Goal: Transaction & Acquisition: Purchase product/service

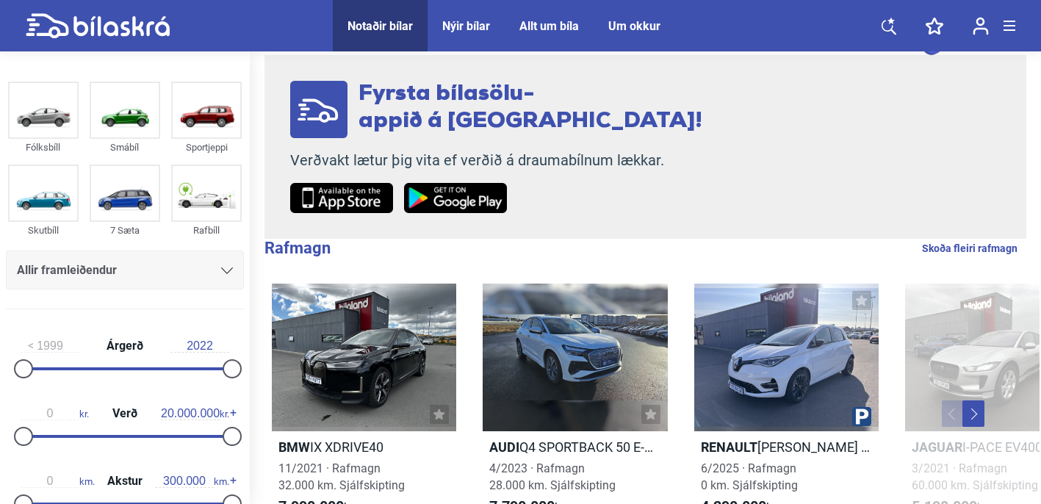
scroll to position [136, 0]
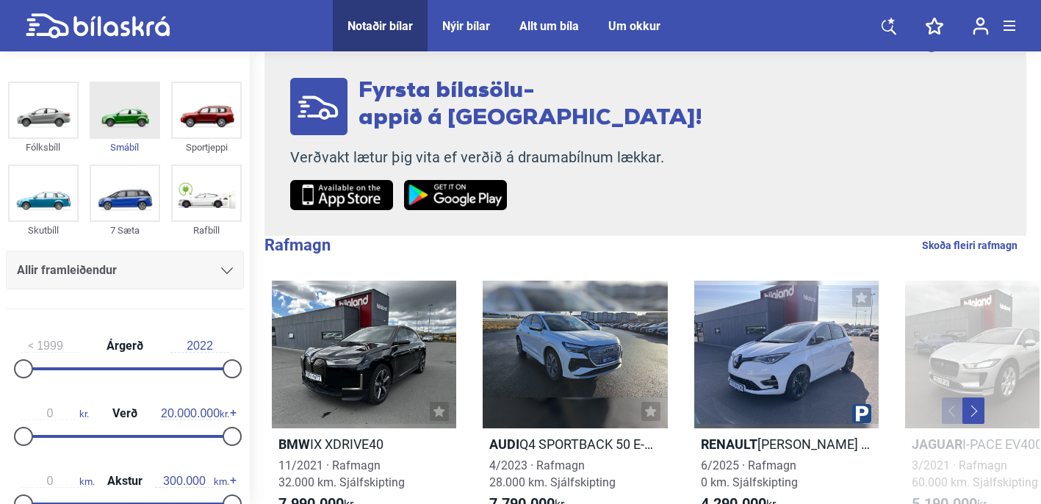
click at [127, 131] on img at bounding box center [125, 110] width 68 height 54
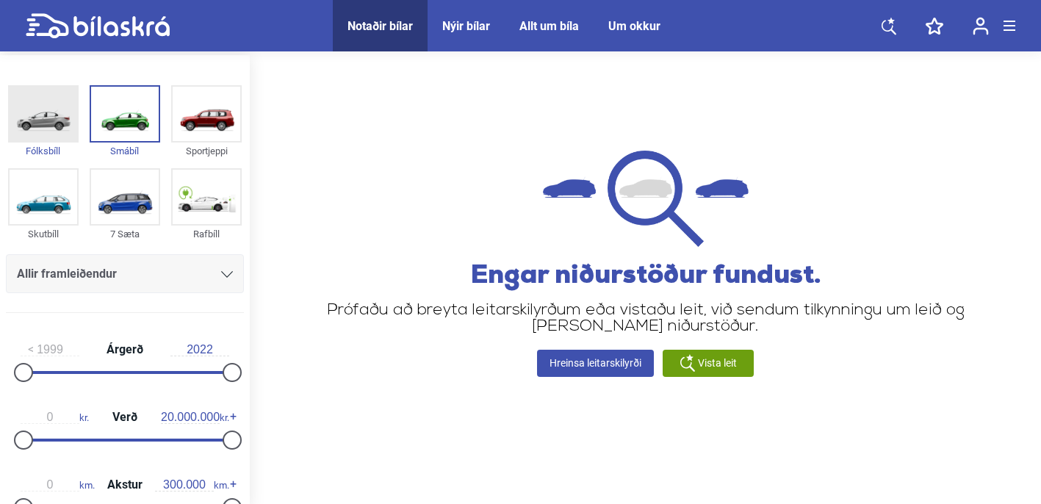
click at [48, 128] on img at bounding box center [44, 114] width 68 height 54
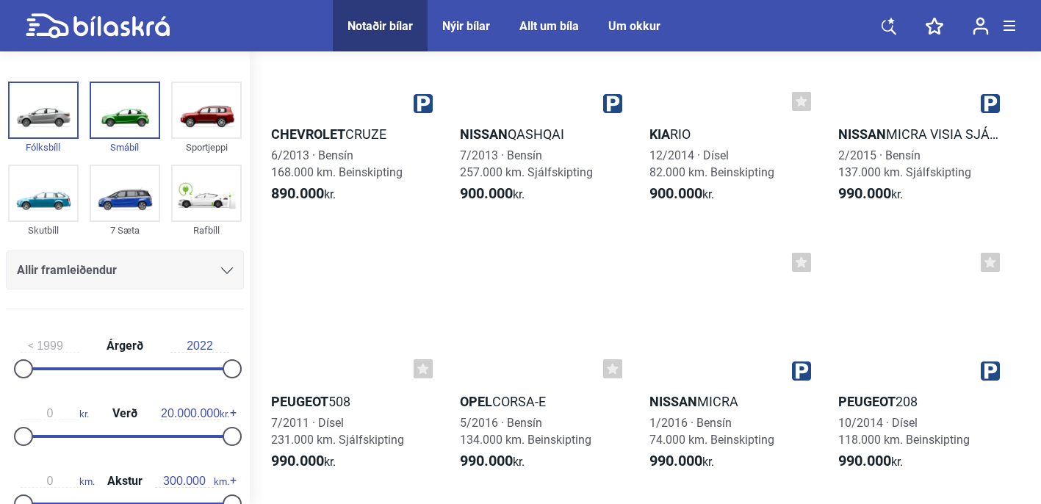
scroll to position [1237, 0]
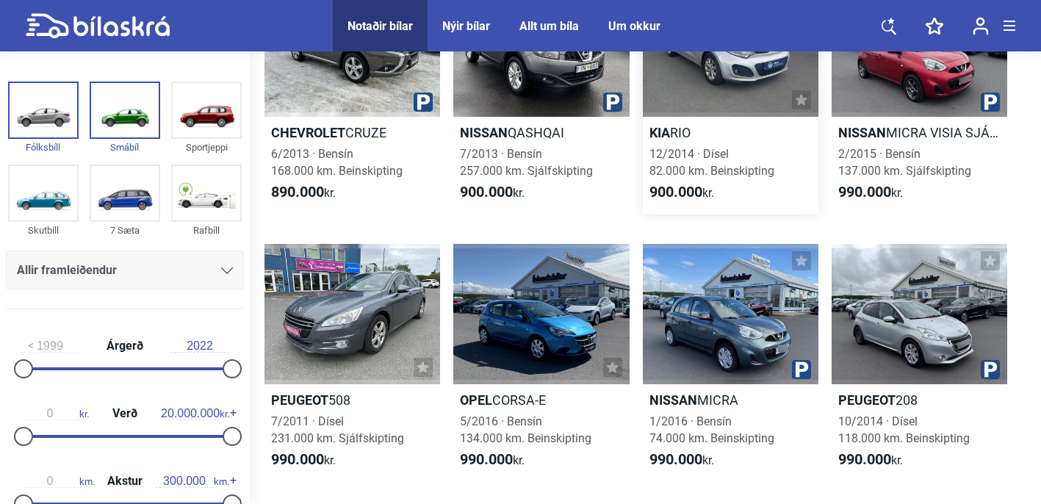
click at [681, 188] on b "900.000" at bounding box center [675, 192] width 53 height 18
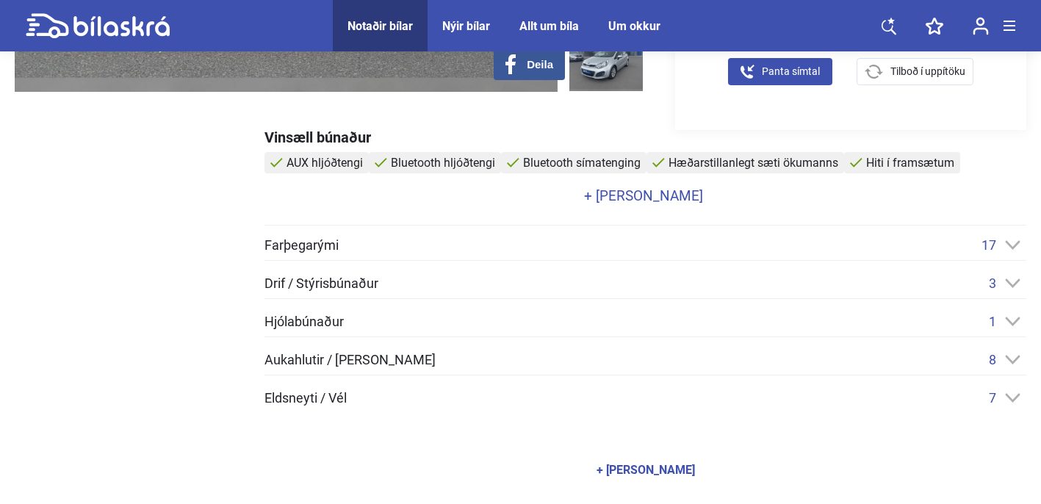
scroll to position [478, 0]
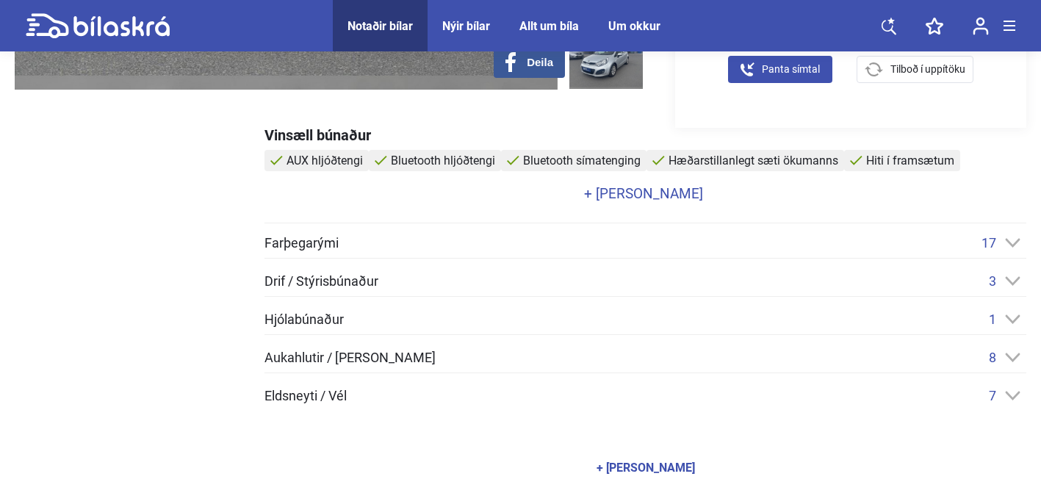
click at [1008, 239] on icon at bounding box center [1012, 243] width 15 height 10
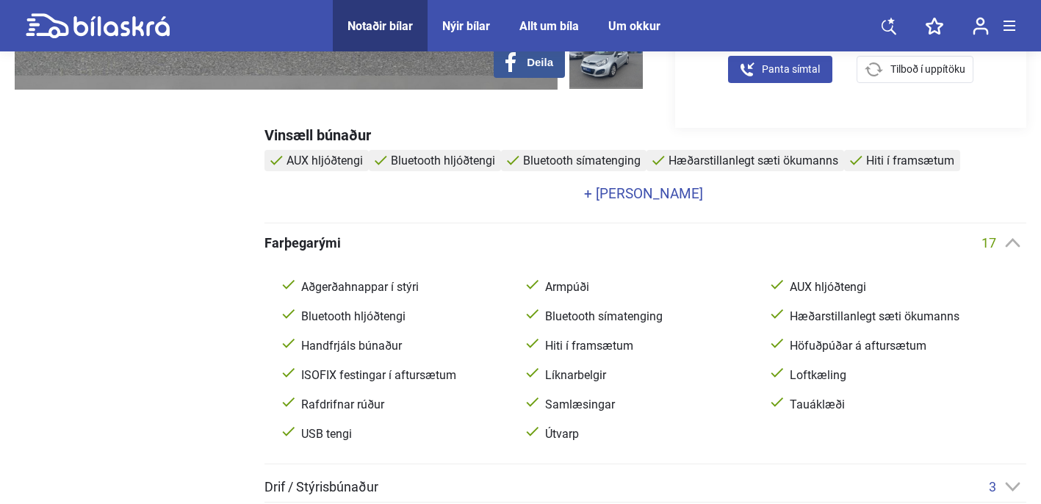
click at [1008, 241] on icon at bounding box center [1012, 243] width 15 height 10
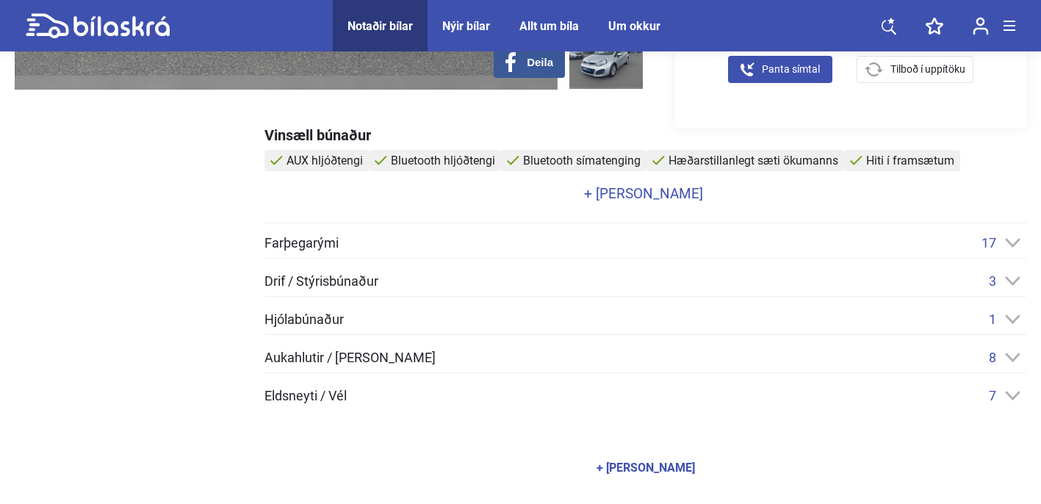
click at [1005, 354] on icon at bounding box center [1012, 357] width 15 height 10
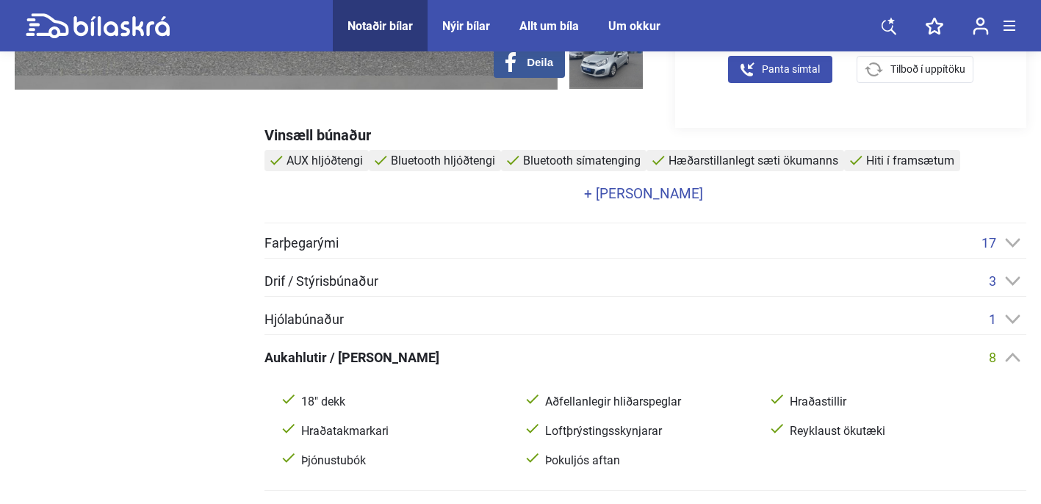
click at [1002, 314] on div "1" at bounding box center [1006, 318] width 37 height 15
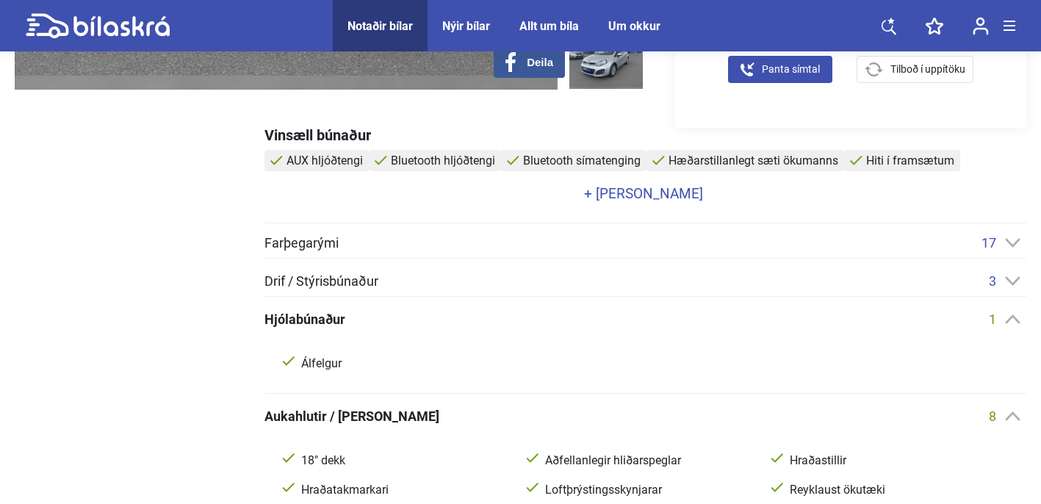
click at [1002, 314] on div "1" at bounding box center [1006, 318] width 37 height 15
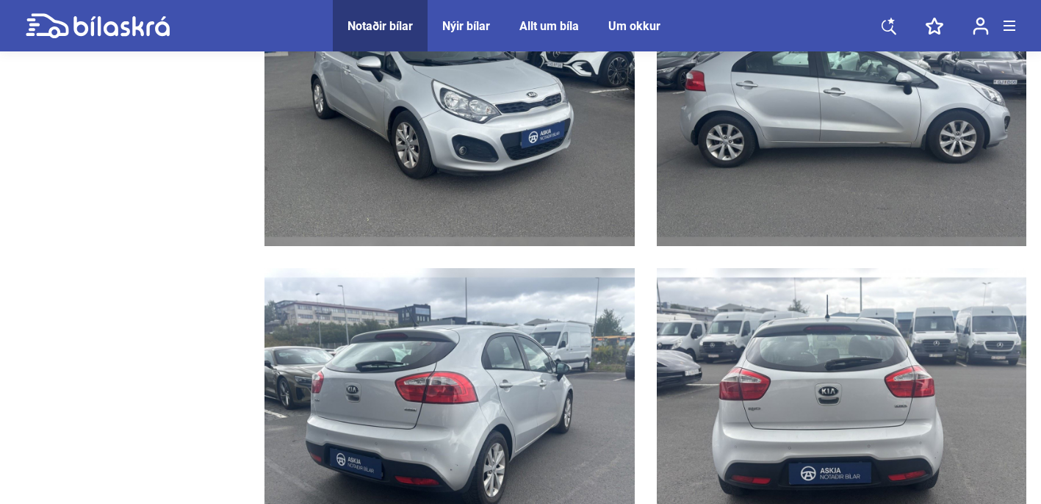
scroll to position [1153, 0]
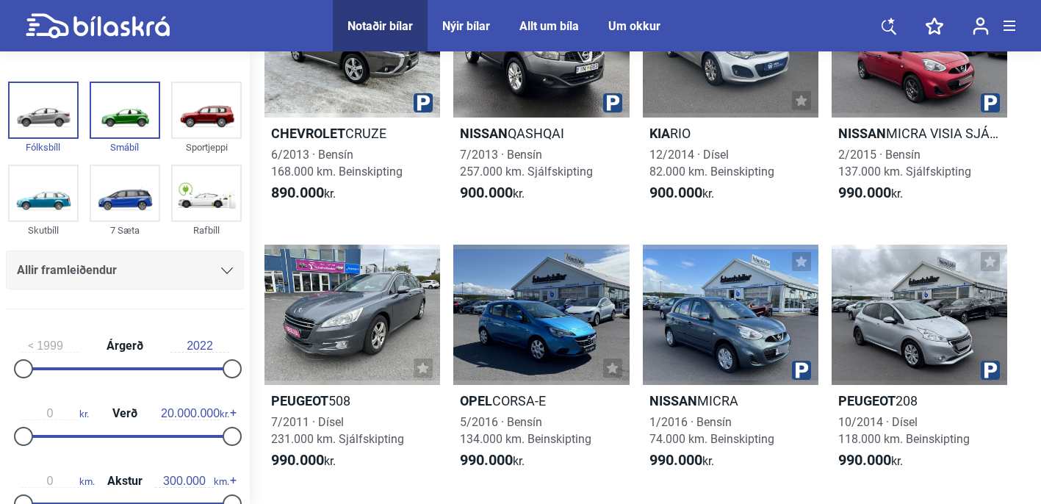
scroll to position [1237, 0]
click at [687, 131] on h2 "Kia RIO" at bounding box center [731, 132] width 176 height 17
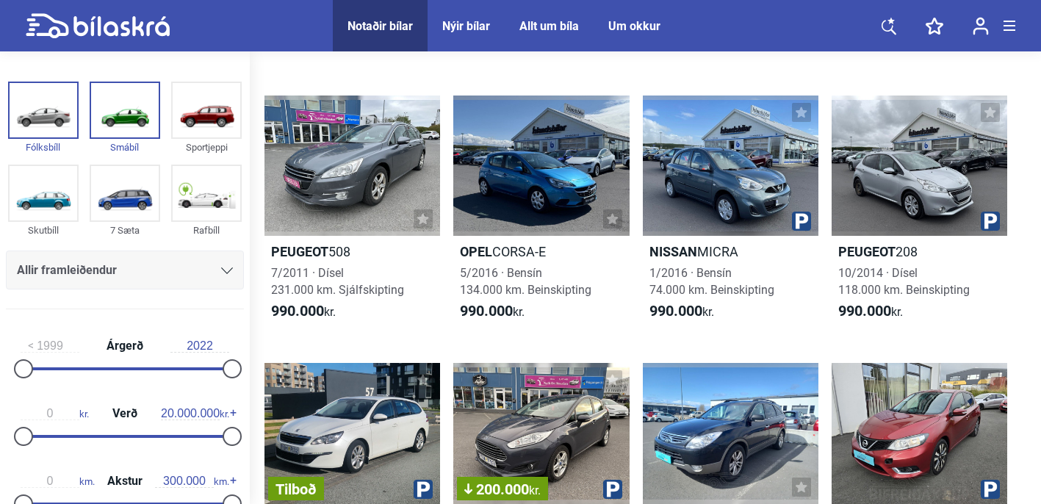
scroll to position [1387, 0]
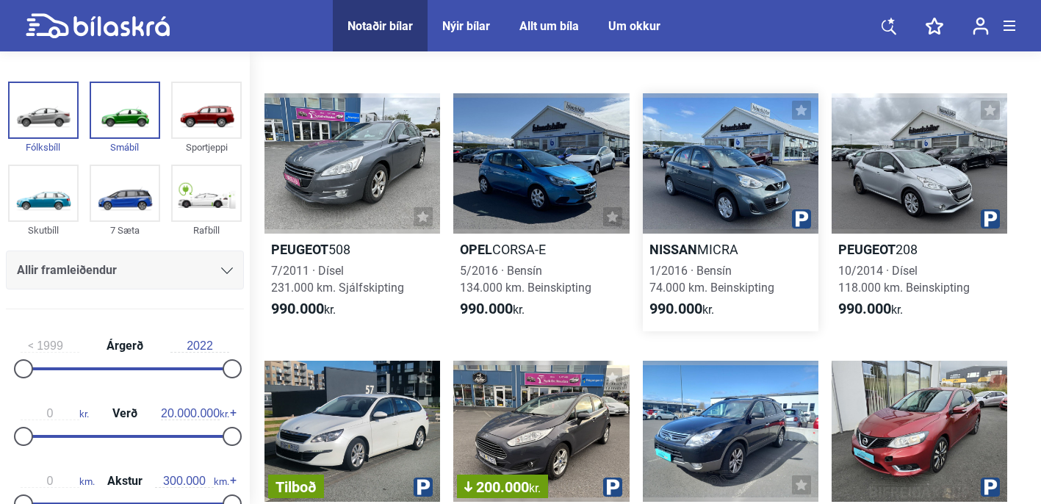
click at [692, 247] on b "Nissan" at bounding box center [673, 249] width 48 height 15
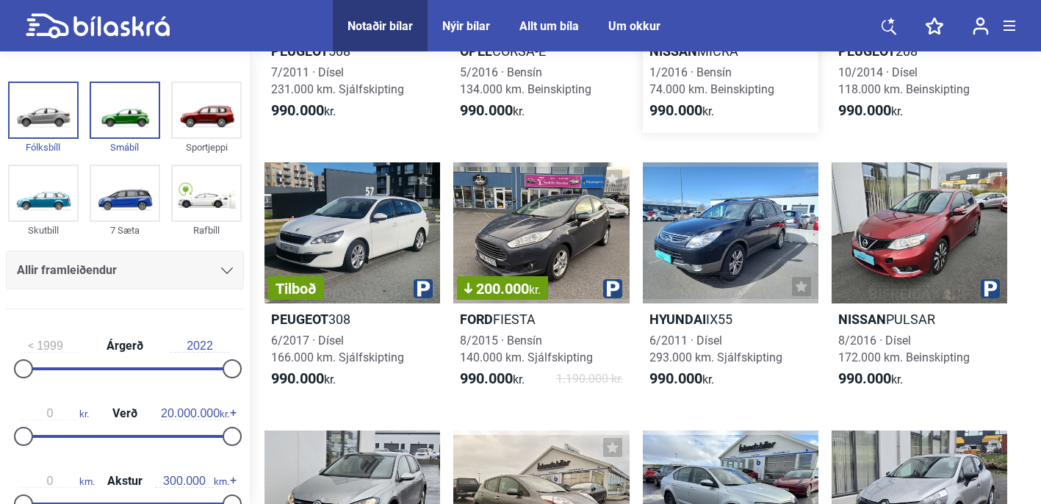
scroll to position [1588, 0]
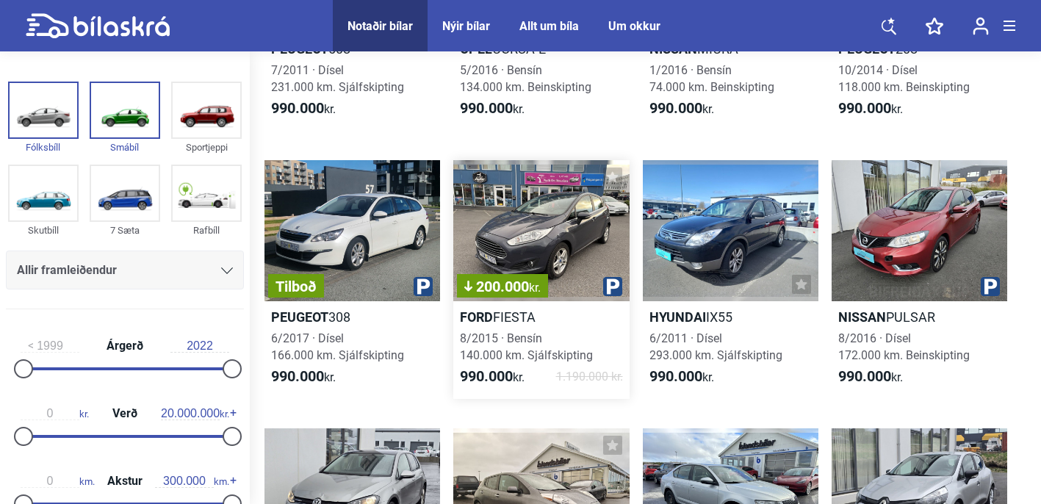
click at [520, 314] on h2 "Ford FIESTA" at bounding box center [541, 316] width 176 height 17
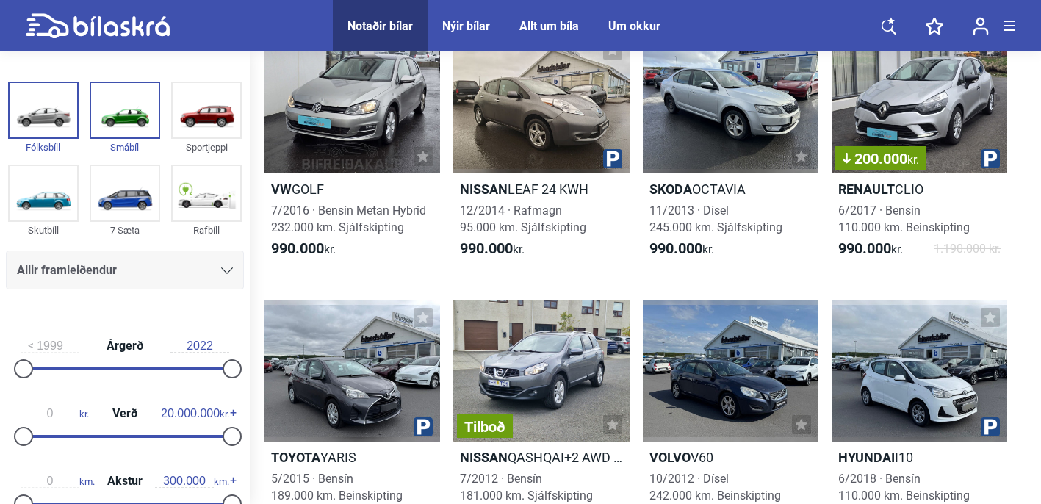
scroll to position [1986, 0]
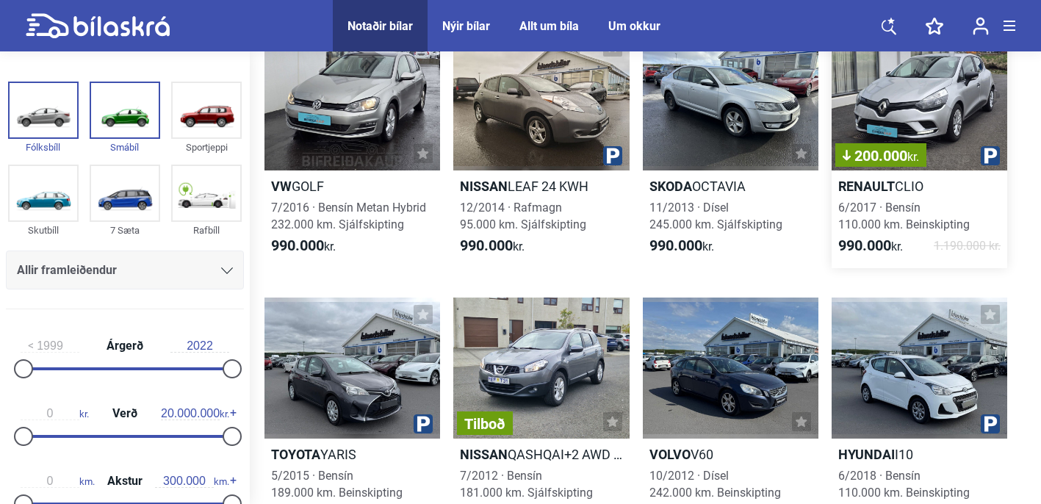
click at [871, 181] on b "Renault" at bounding box center [866, 185] width 57 height 15
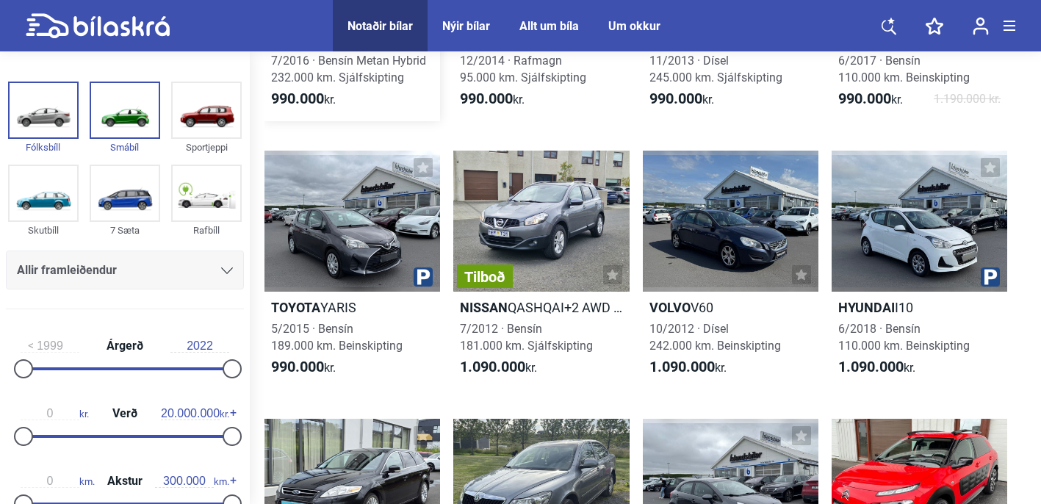
scroll to position [2139, 0]
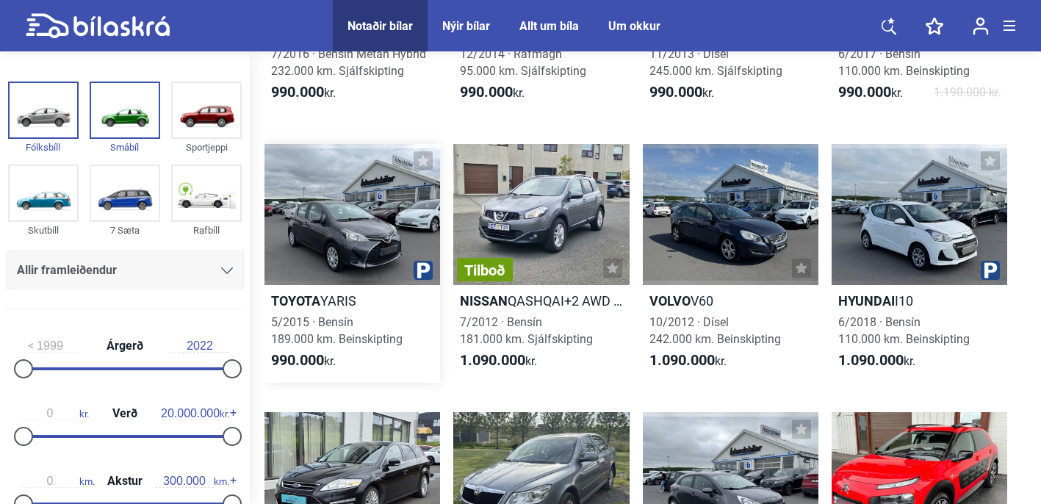
click at [338, 297] on h2 "Toyota YARIS" at bounding box center [352, 300] width 176 height 17
click at [869, 296] on b "Hyundai" at bounding box center [866, 300] width 57 height 15
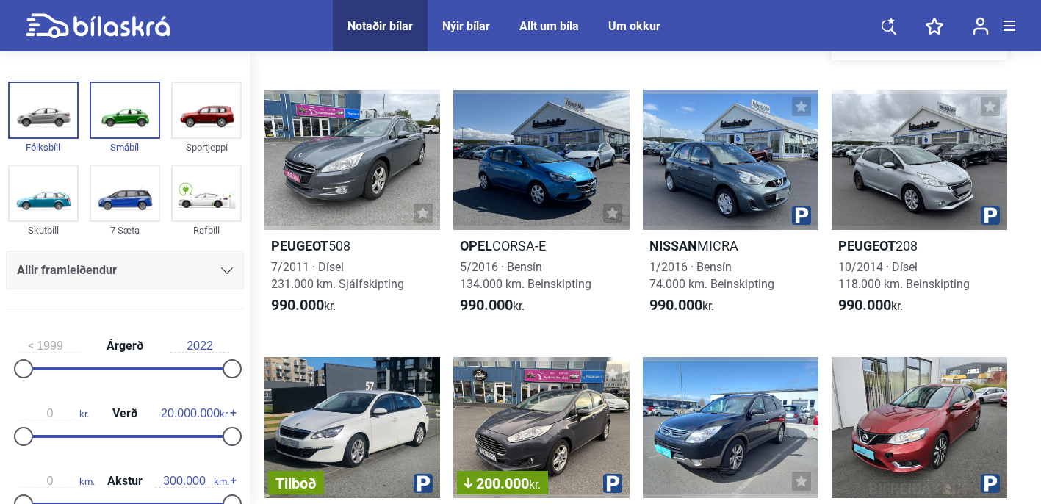
scroll to position [2732, 0]
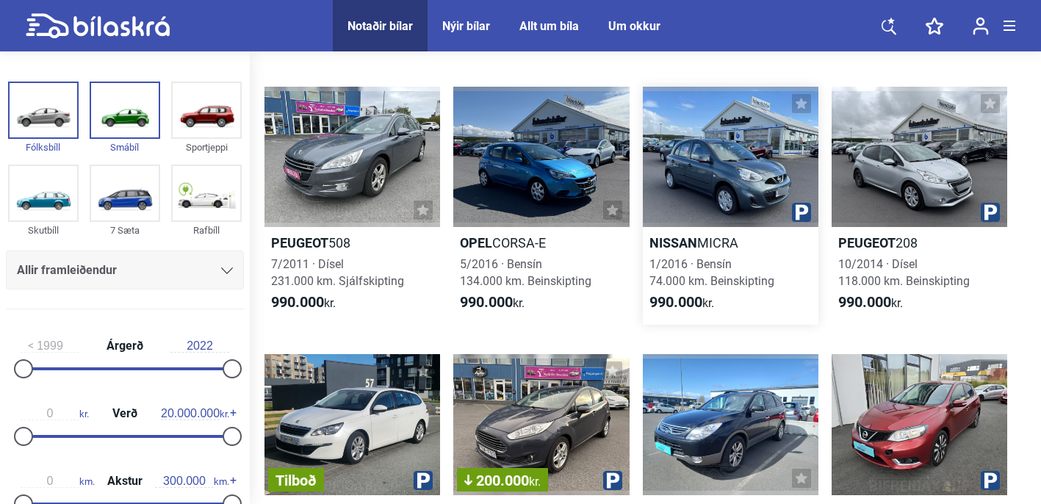
click at [715, 242] on h2 "Nissan MICRA" at bounding box center [731, 242] width 176 height 17
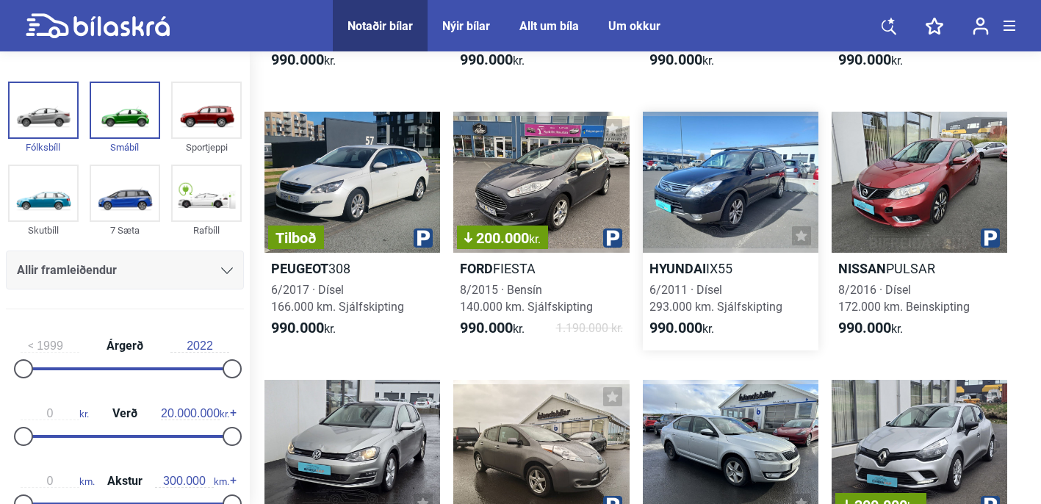
scroll to position [2988, 0]
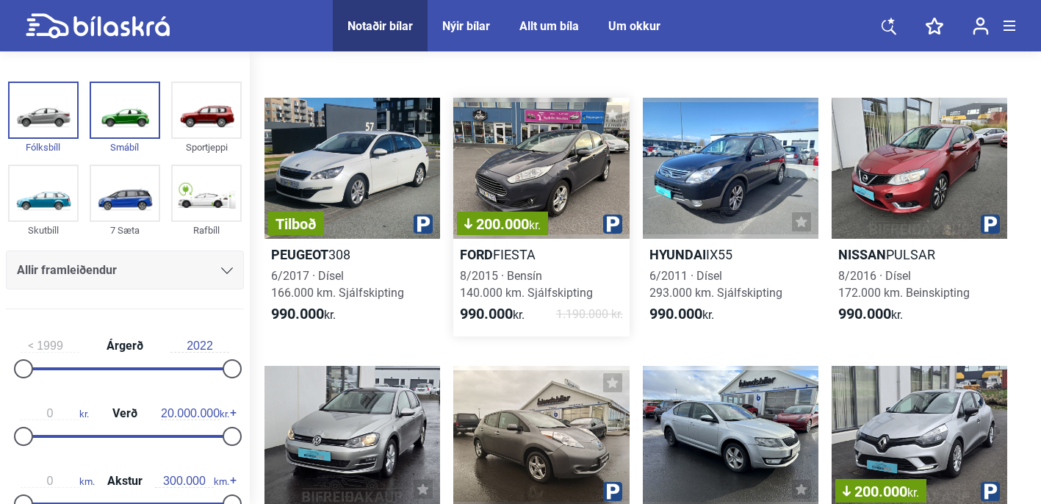
click at [499, 253] on h2 "Ford FIESTA" at bounding box center [541, 254] width 176 height 17
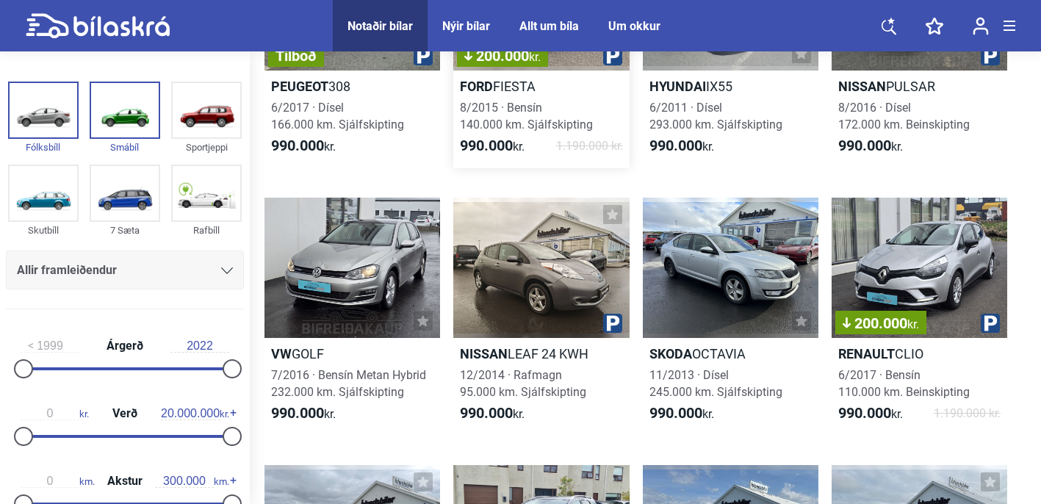
scroll to position [3139, 0]
